Goal: Task Accomplishment & Management: Manage account settings

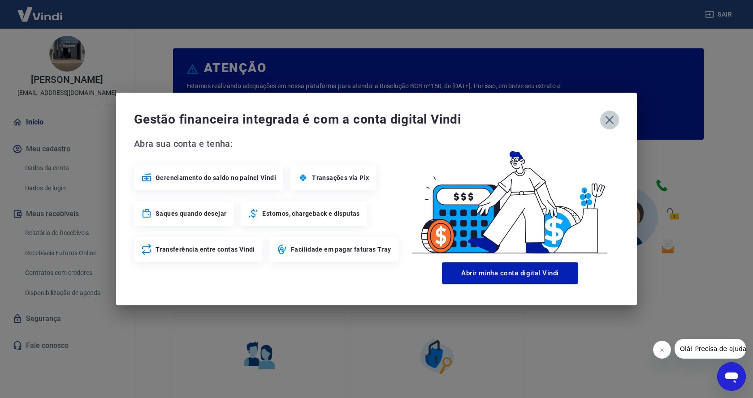
click at [610, 117] on icon "button" at bounding box center [609, 120] width 14 height 14
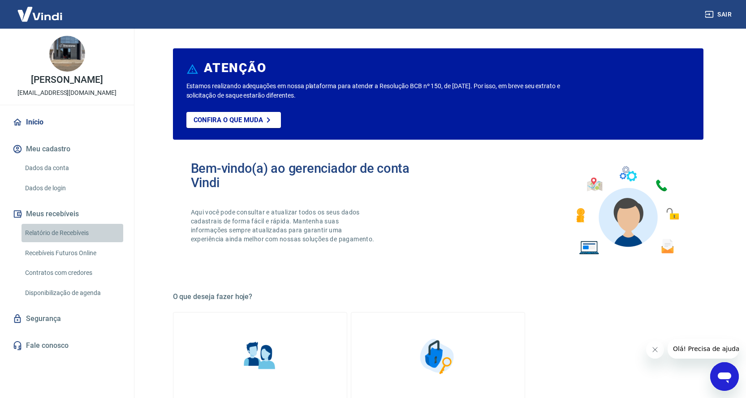
click at [75, 231] on link "Relatório de Recebíveis" at bounding box center [73, 233] width 102 height 18
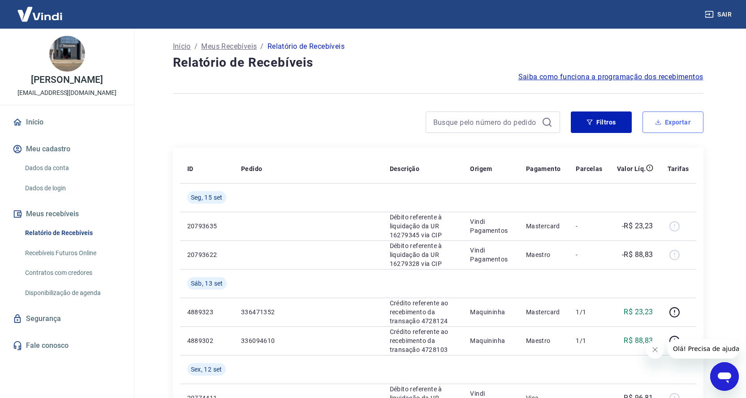
click at [680, 122] on button "Exportar" at bounding box center [672, 123] width 61 height 22
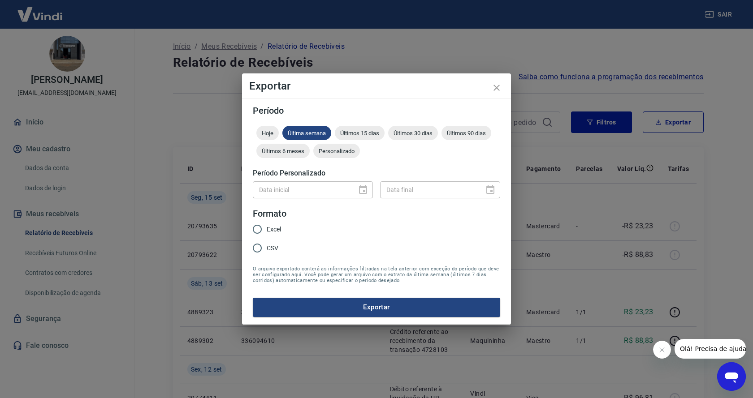
click at [364, 188] on div "Data inicial" at bounding box center [313, 189] width 120 height 17
click at [427, 132] on span "Últimos 30 dias" at bounding box center [413, 133] width 50 height 7
click at [259, 229] on input "Excel" at bounding box center [257, 229] width 19 height 19
radio input "true"
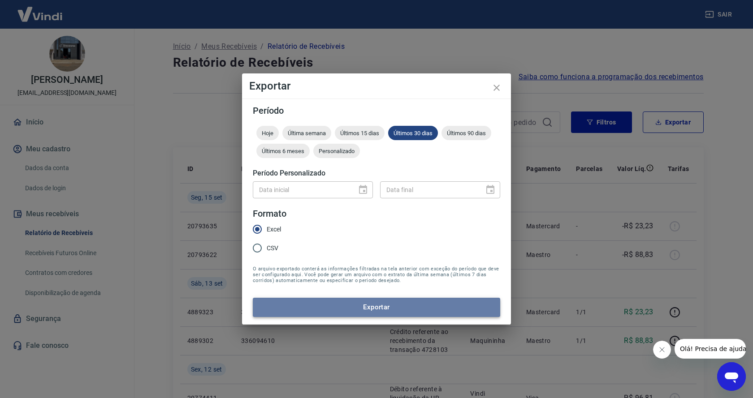
click at [382, 305] on button "Exportar" at bounding box center [376, 307] width 247 height 19
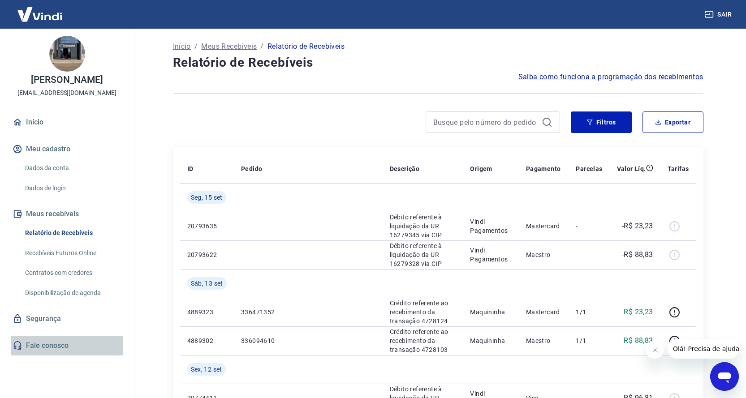
click at [52, 345] on link "Fale conosco" at bounding box center [67, 346] width 112 height 20
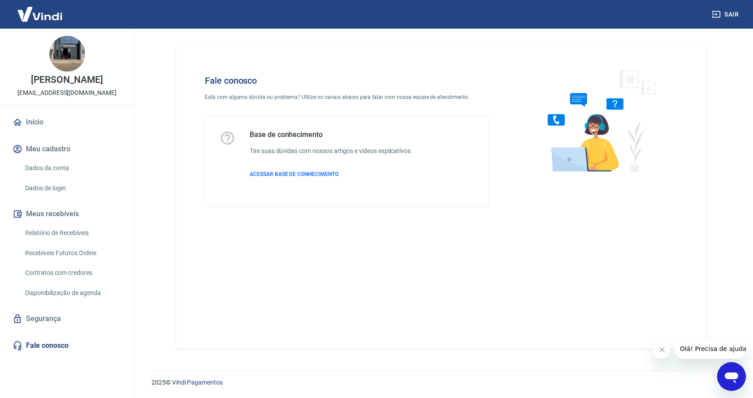
click at [733, 376] on icon "Abrir janela de mensagens" at bounding box center [730, 378] width 13 height 11
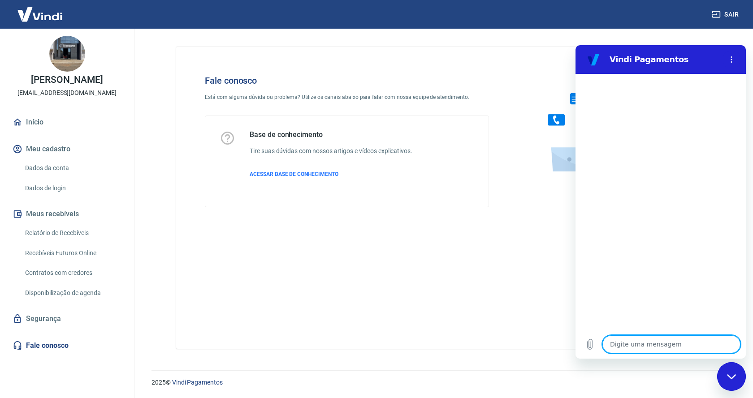
click at [620, 346] on textarea at bounding box center [671, 345] width 138 height 18
type textarea "O"
type textarea "x"
type textarea "OL"
type textarea "x"
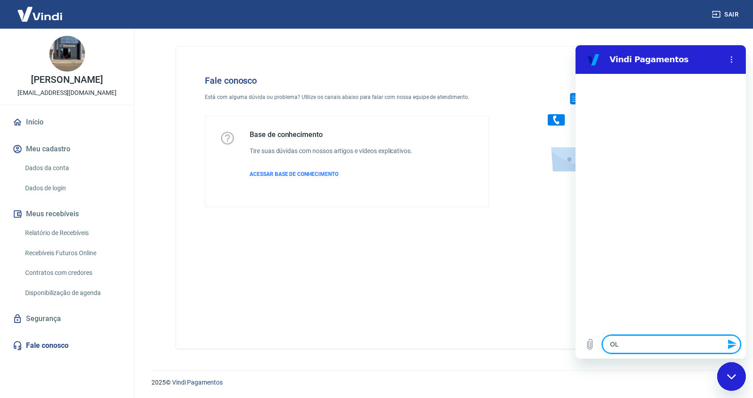
type textarea "OLA"
type textarea "x"
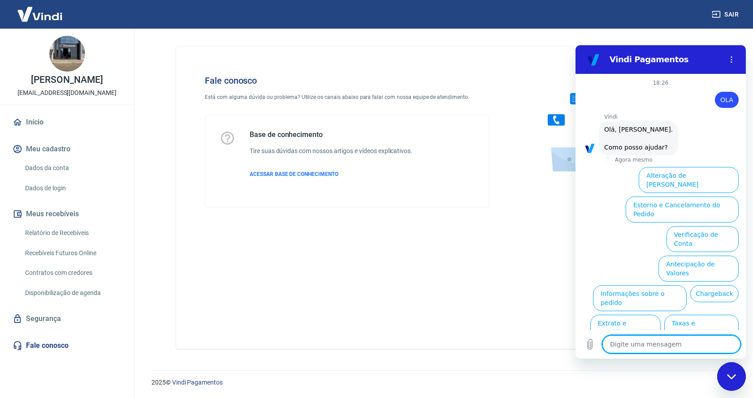
scroll to position [21, 0]
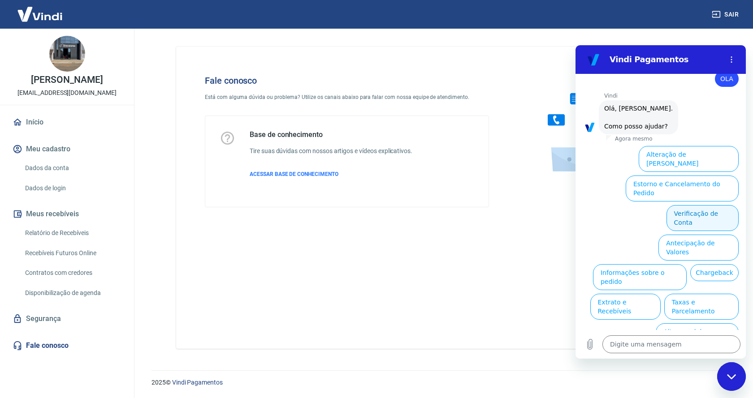
click at [696, 205] on button "Verificação de Conta" at bounding box center [702, 218] width 72 height 26
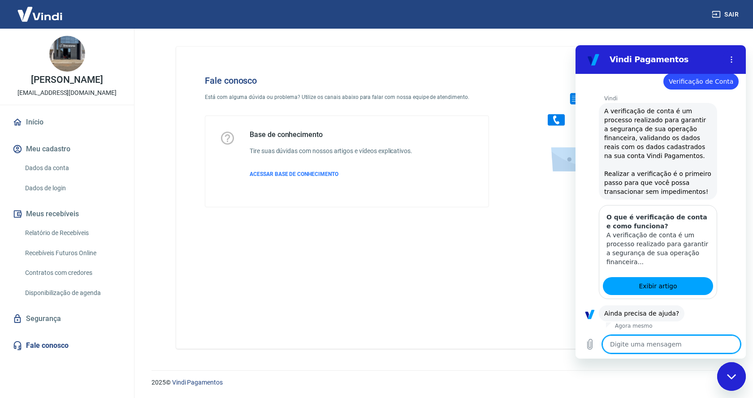
scroll to position [110, 0]
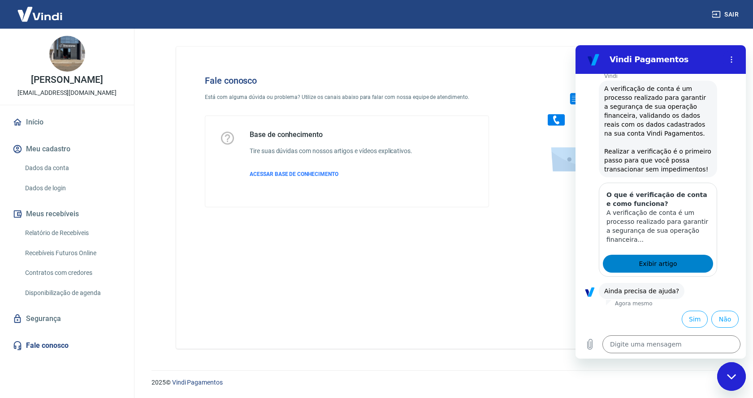
click at [659, 263] on span "Exibir artigo" at bounding box center [657, 264] width 38 height 11
click at [689, 320] on button "Sim" at bounding box center [694, 319] width 26 height 17
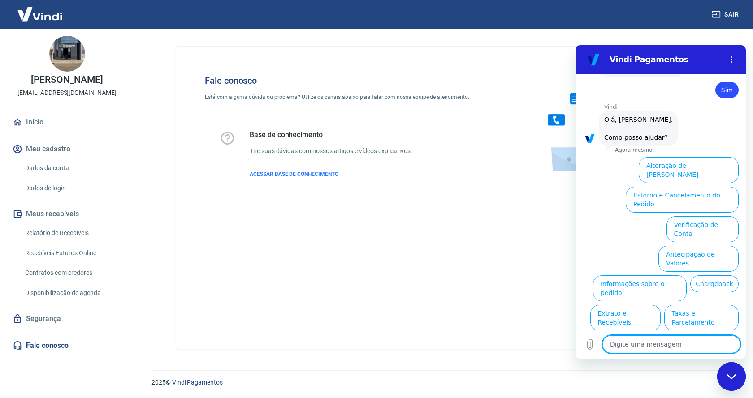
scroll to position [344, 0]
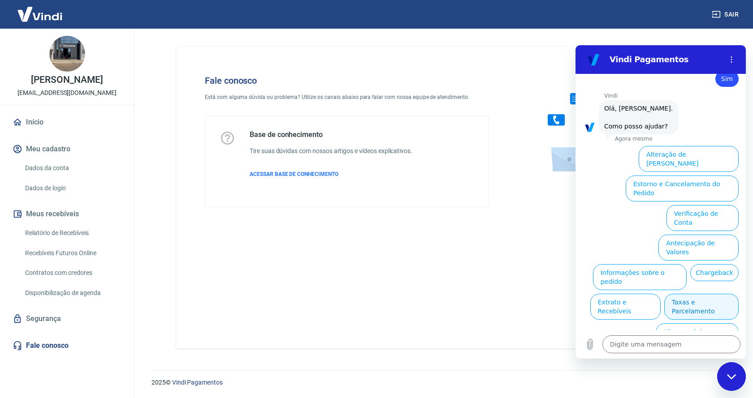
click at [690, 294] on button "Taxas e Parcelamento" at bounding box center [701, 307] width 74 height 26
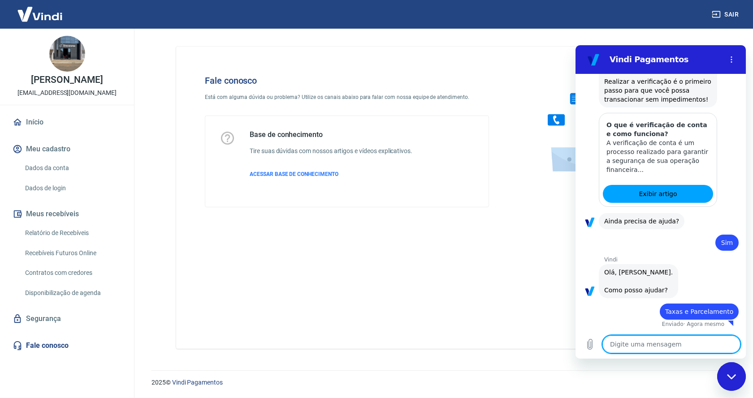
type textarea "x"
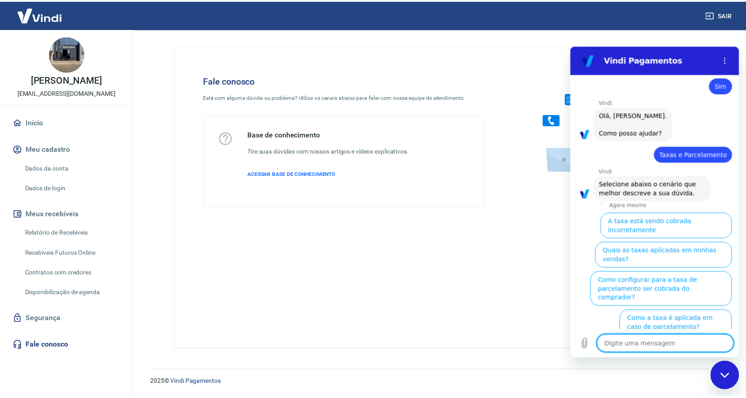
scroll to position [339, 0]
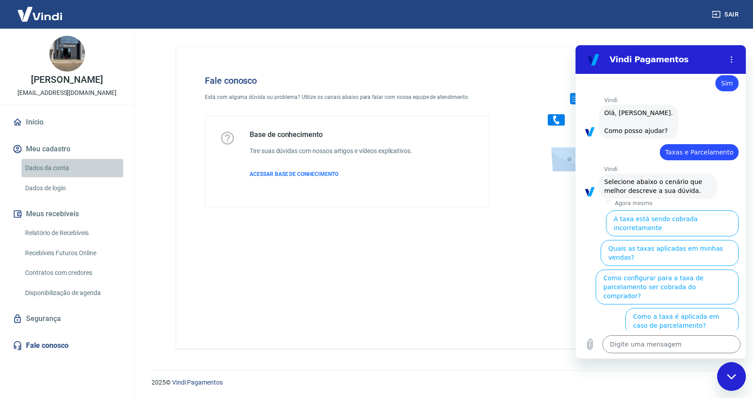
click at [44, 169] on link "Dados da conta" at bounding box center [73, 168] width 102 height 18
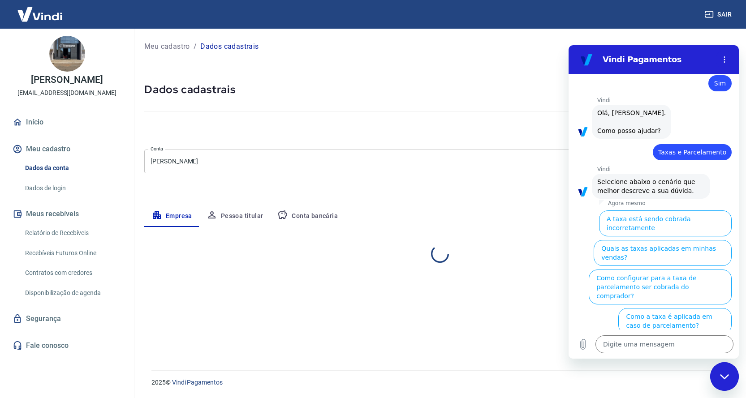
select select "GO"
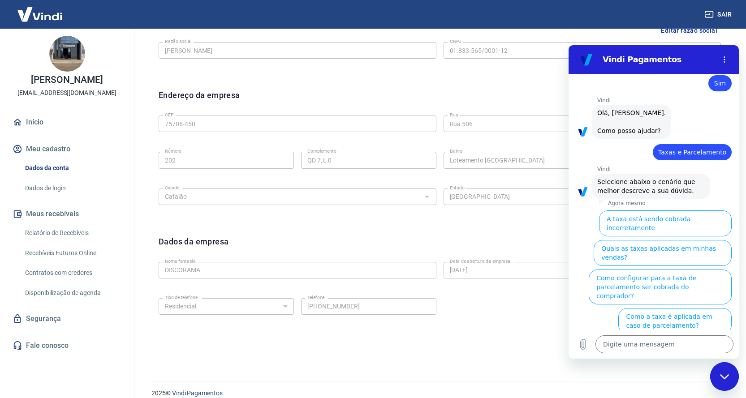
scroll to position [248, 0]
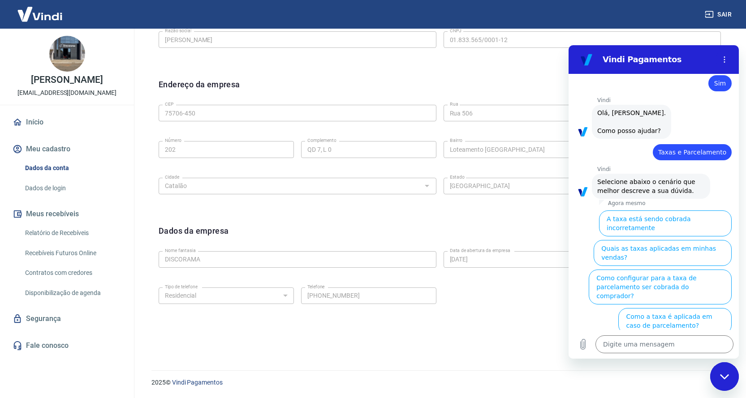
click at [724, 378] on icon "Fechar janela de mensagens" at bounding box center [724, 376] width 9 height 5
type textarea "x"
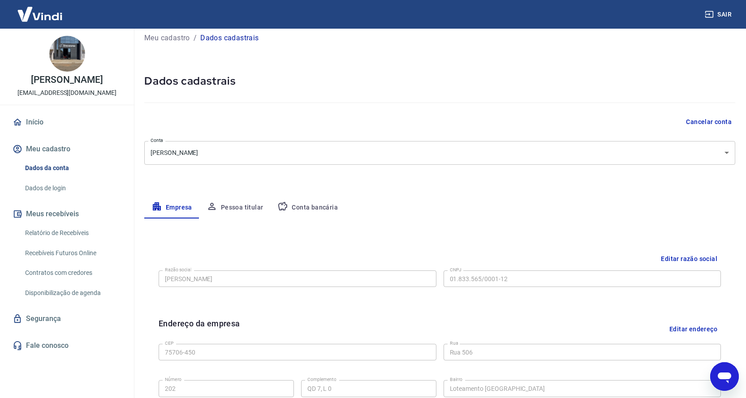
scroll to position [0, 0]
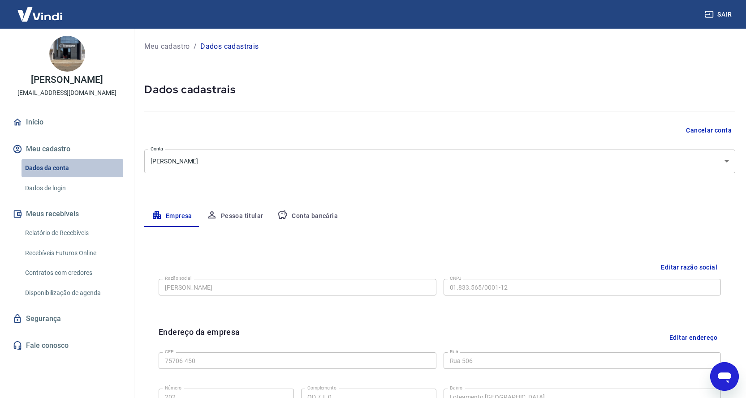
click at [61, 166] on link "Dados da conta" at bounding box center [73, 168] width 102 height 18
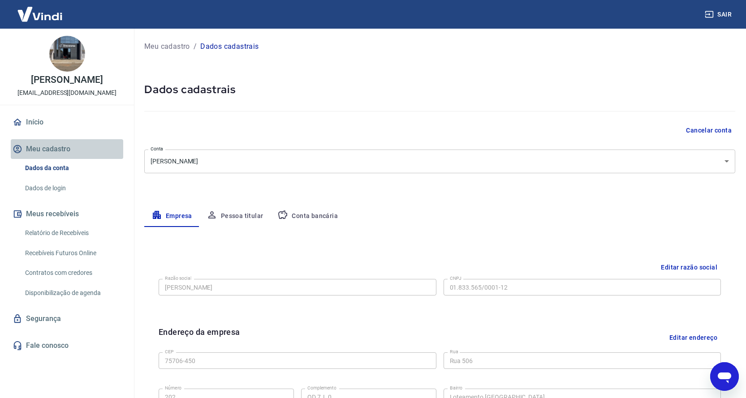
click at [54, 148] on button "Meu cadastro" at bounding box center [67, 149] width 112 height 20
click at [250, 215] on button "Pessoa titular" at bounding box center [234, 217] width 71 height 22
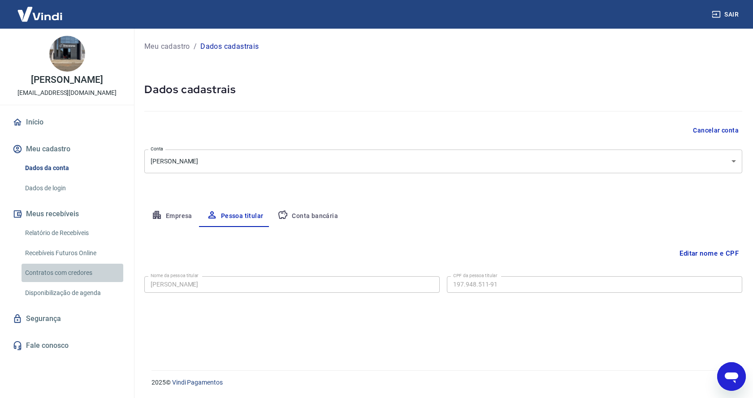
click at [78, 271] on link "Contratos com credores" at bounding box center [73, 273] width 102 height 18
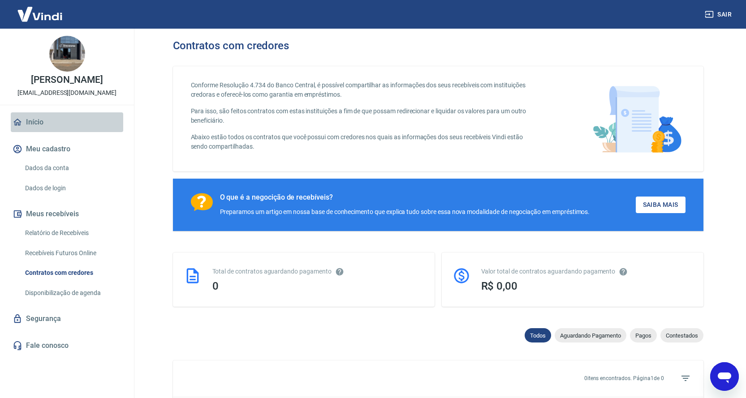
click at [38, 124] on link "Início" at bounding box center [67, 122] width 112 height 20
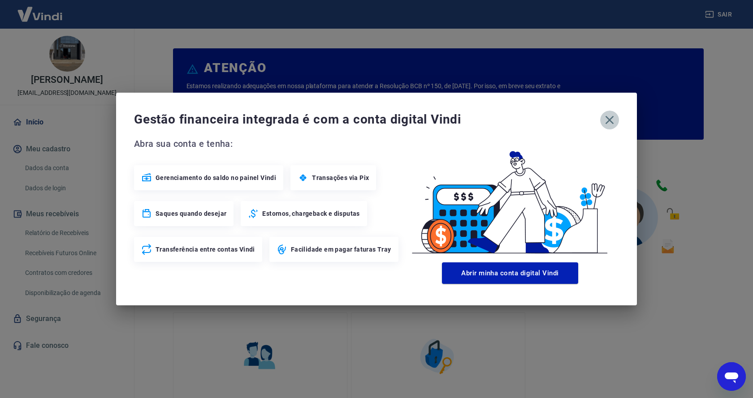
click at [612, 117] on icon "button" at bounding box center [609, 120] width 9 height 9
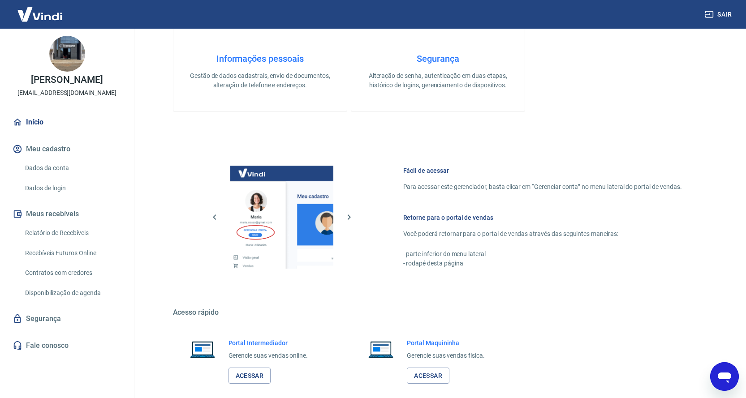
scroll to position [393, 0]
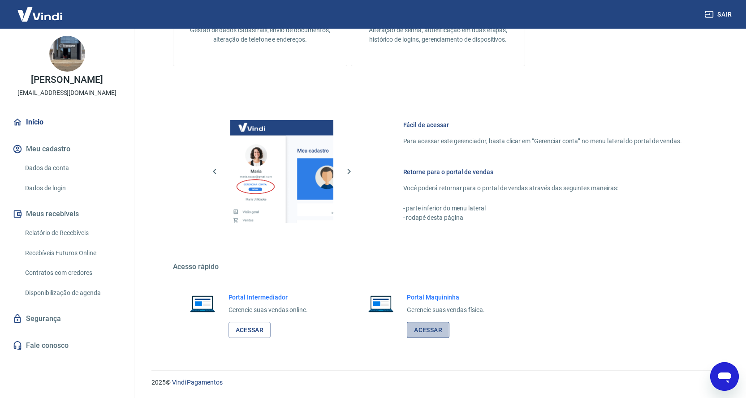
click at [424, 330] on link "Acessar" at bounding box center [428, 330] width 43 height 17
